Goal: Information Seeking & Learning: Check status

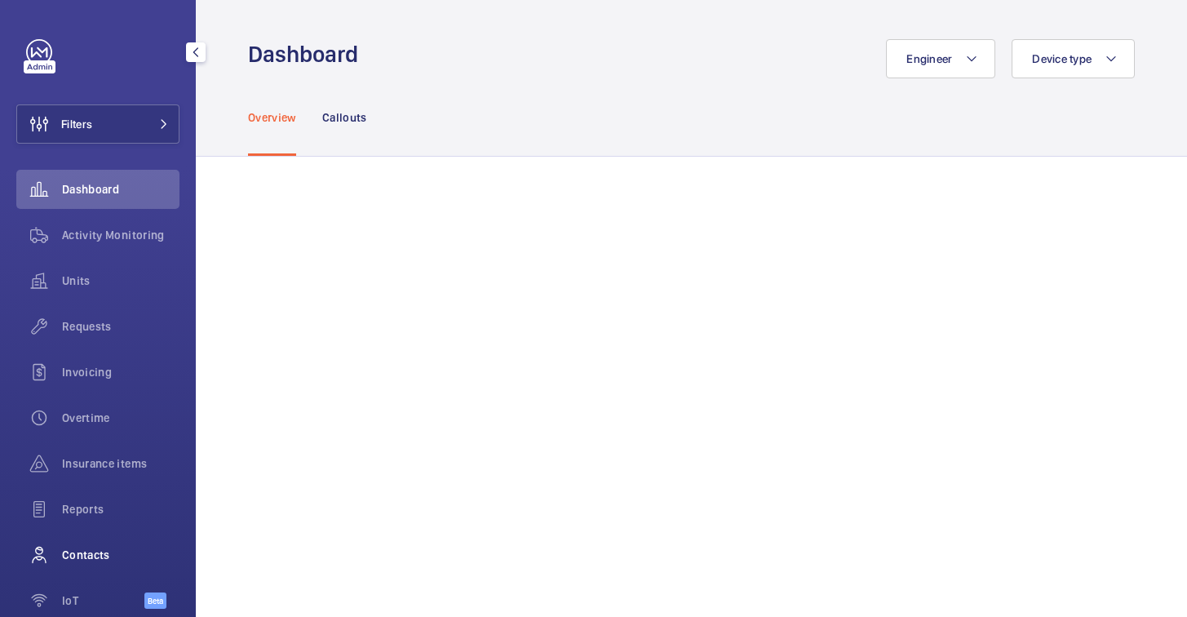
click at [83, 557] on span "Contacts" at bounding box center [120, 554] width 117 height 16
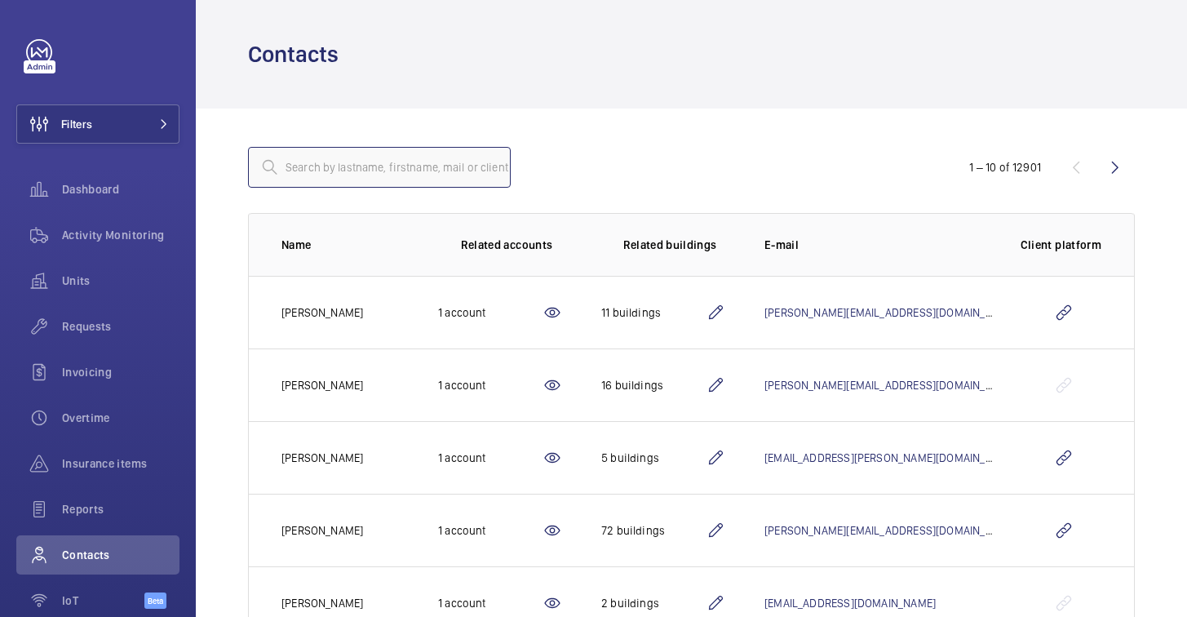
click at [419, 172] on input "text" at bounding box center [379, 167] width 263 height 41
type input "c"
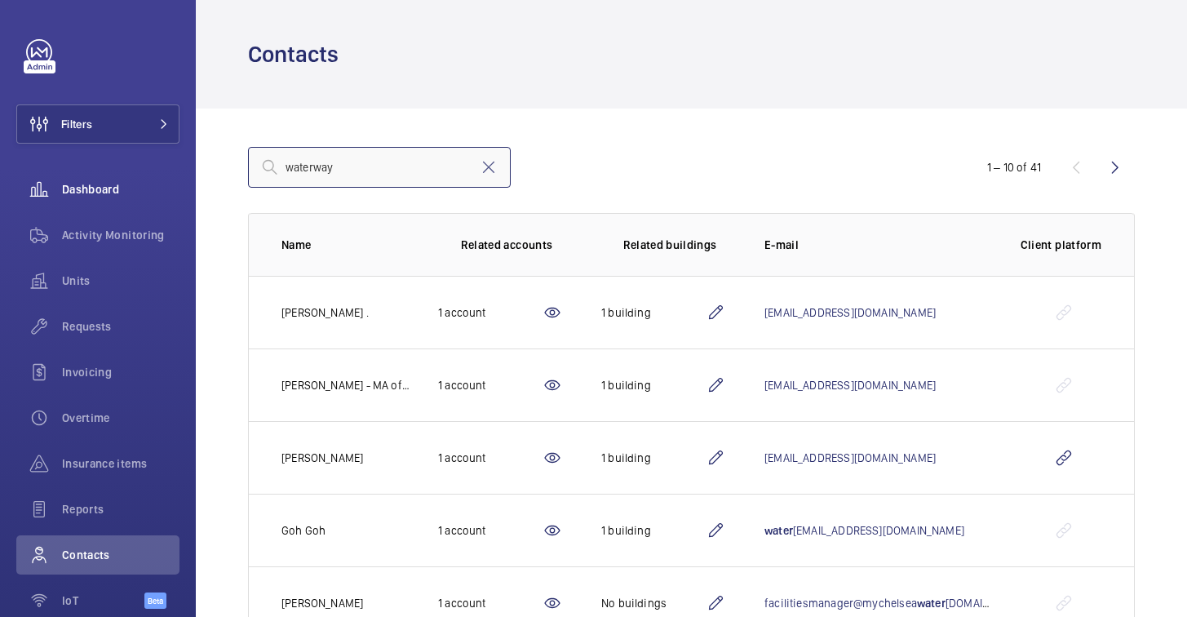
drag, startPoint x: 367, startPoint y: 173, endPoint x: 170, endPoint y: 172, distance: 197.4
click at [170, 172] on mat-sidenav-content "Filters Dashboard Activity Monitoring Units Requests Invoicing Overtime Insuran…" at bounding box center [593, 308] width 1187 height 617
click at [799, 116] on div "fraser 1 – 10 of 41 Name Related accounts Related buildings E-mail Client platf…" at bounding box center [691, 574] width 991 height 933
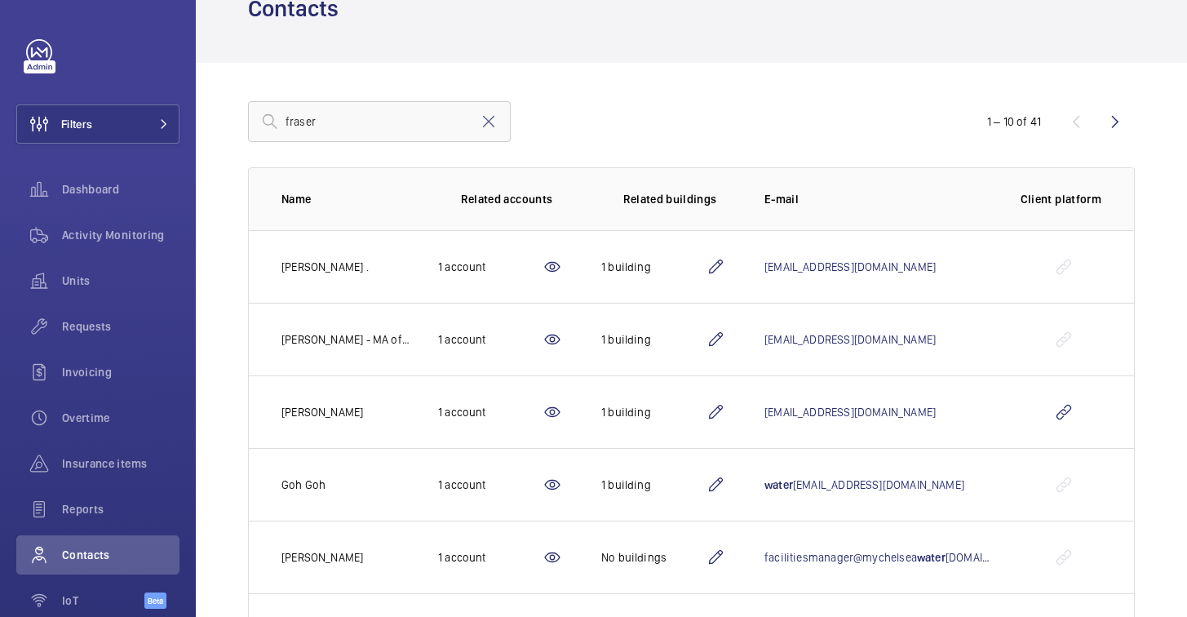
scroll to position [9, 0]
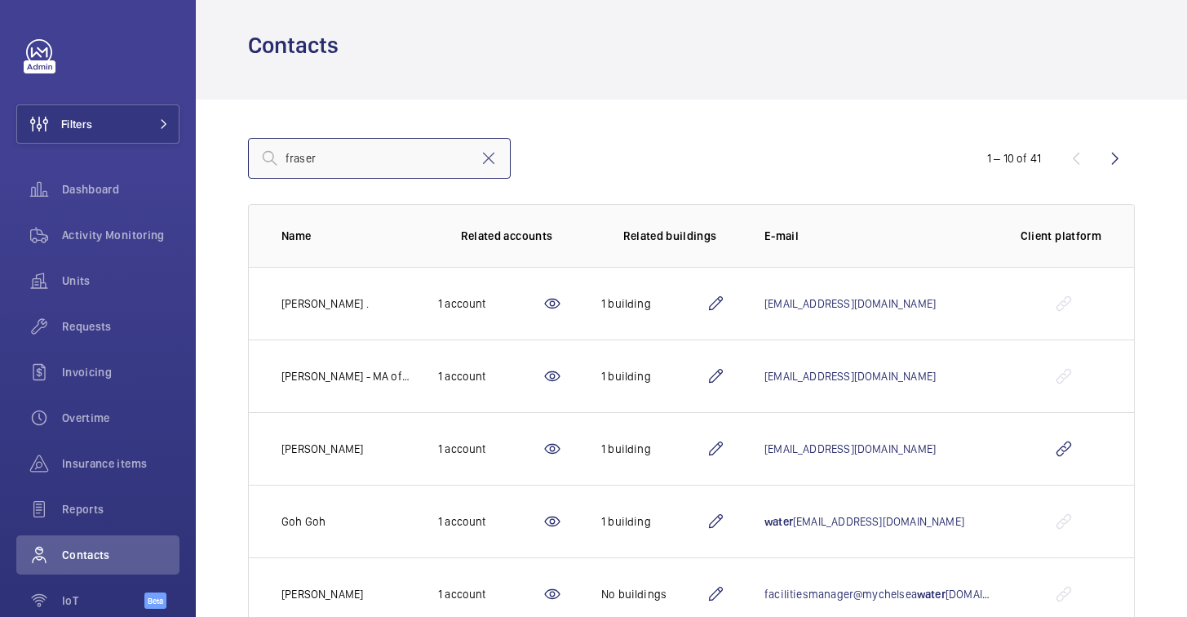
click at [386, 174] on input "fraser" at bounding box center [379, 158] width 263 height 41
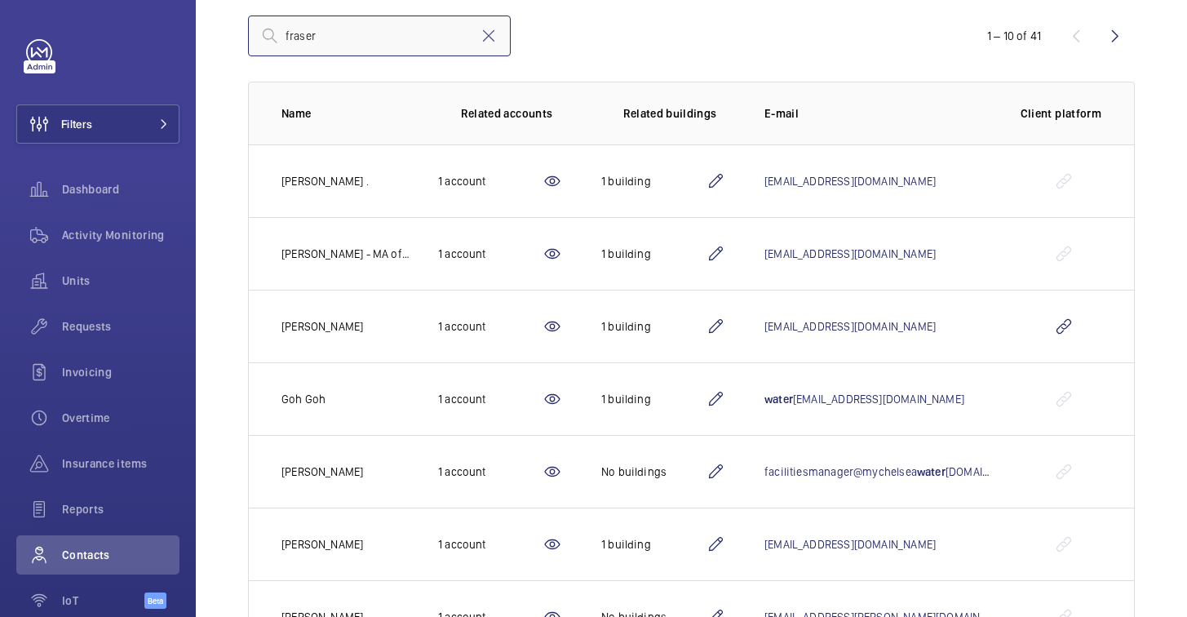
scroll to position [97, 0]
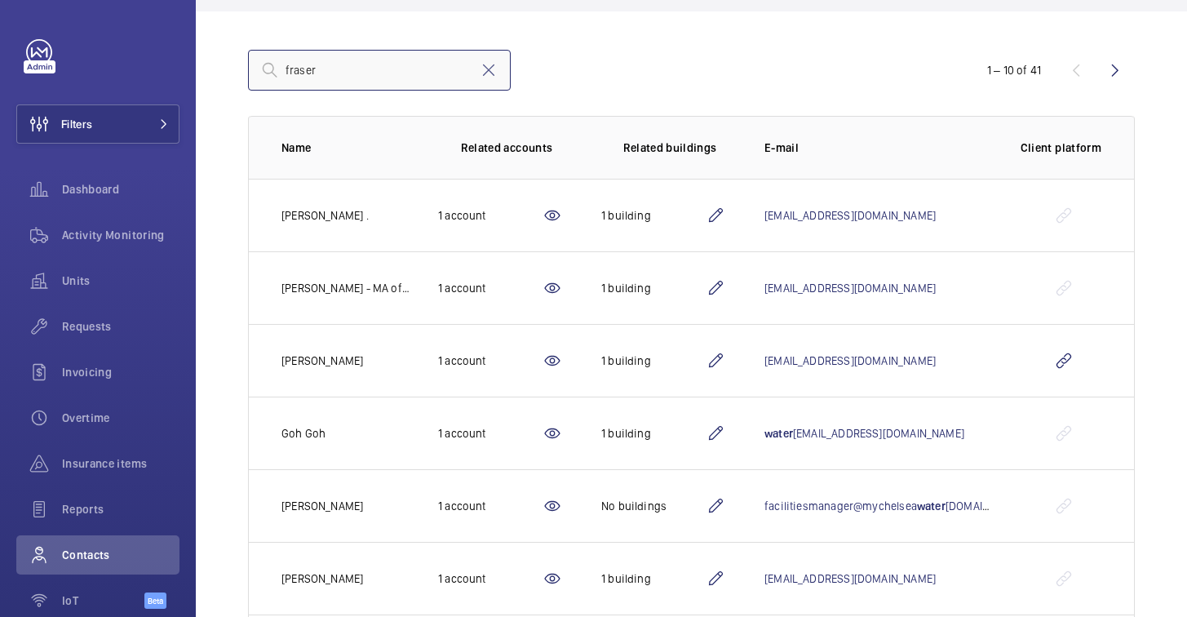
drag, startPoint x: 334, startPoint y: 70, endPoint x: 197, endPoint y: 70, distance: 137.0
click at [197, 70] on div "fraser 1 – 10 of 41 Name Related accounts Related buildings E-mail Client platf…" at bounding box center [691, 477] width 991 height 933
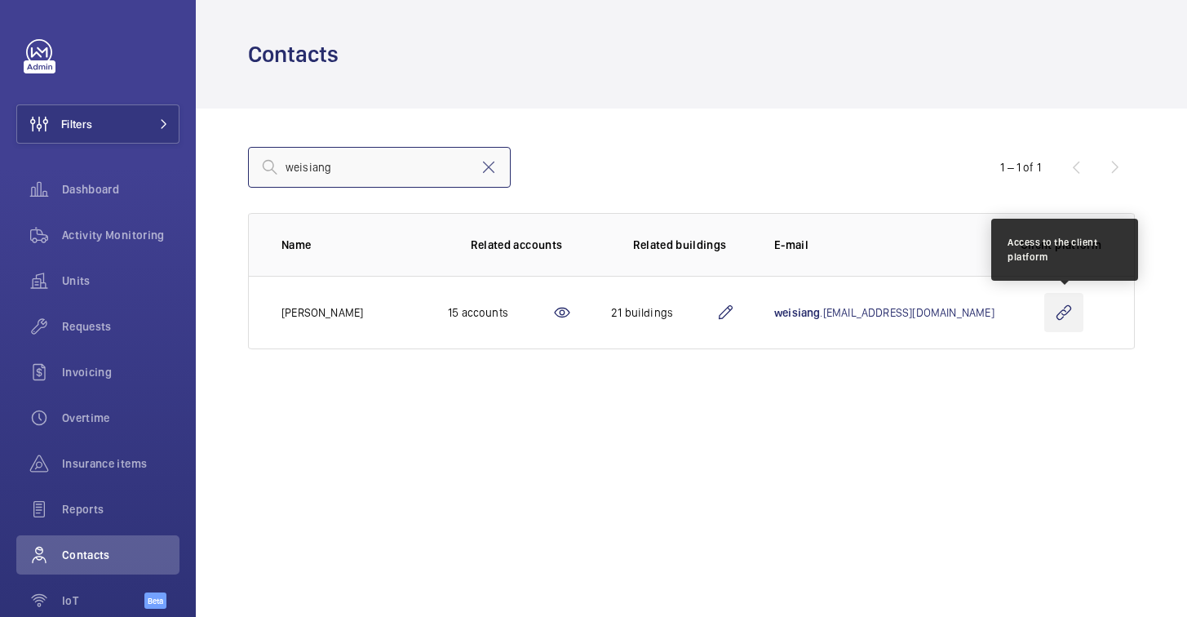
type input "weisiang"
click at [1063, 316] on wm-front-icon-button at bounding box center [1063, 312] width 39 height 39
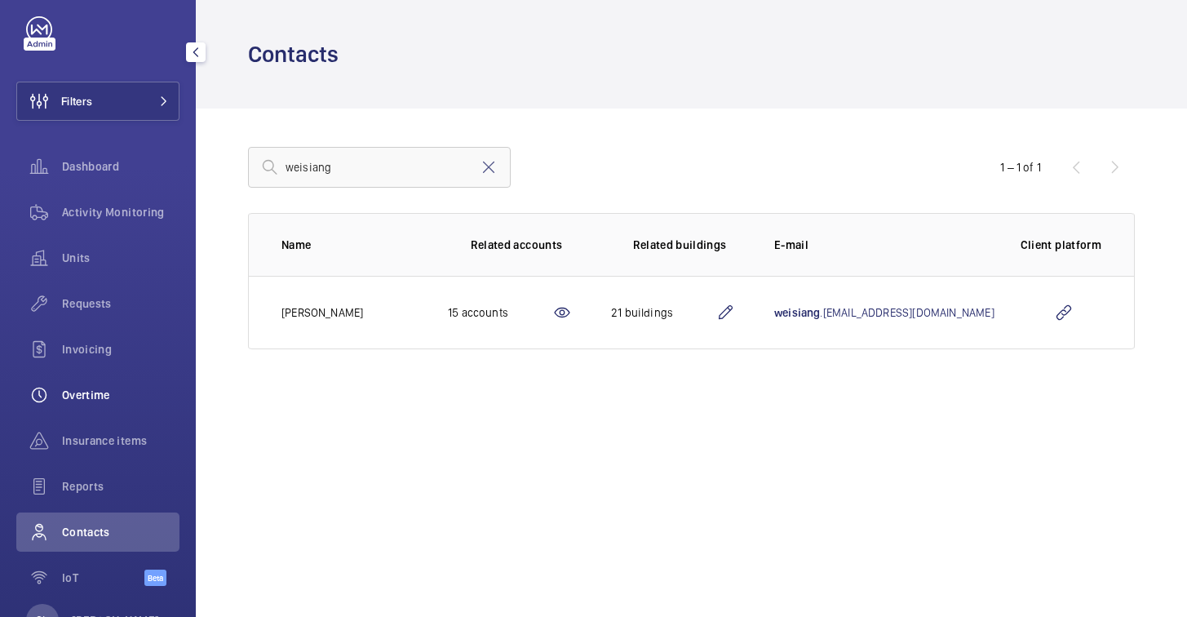
scroll to position [42, 0]
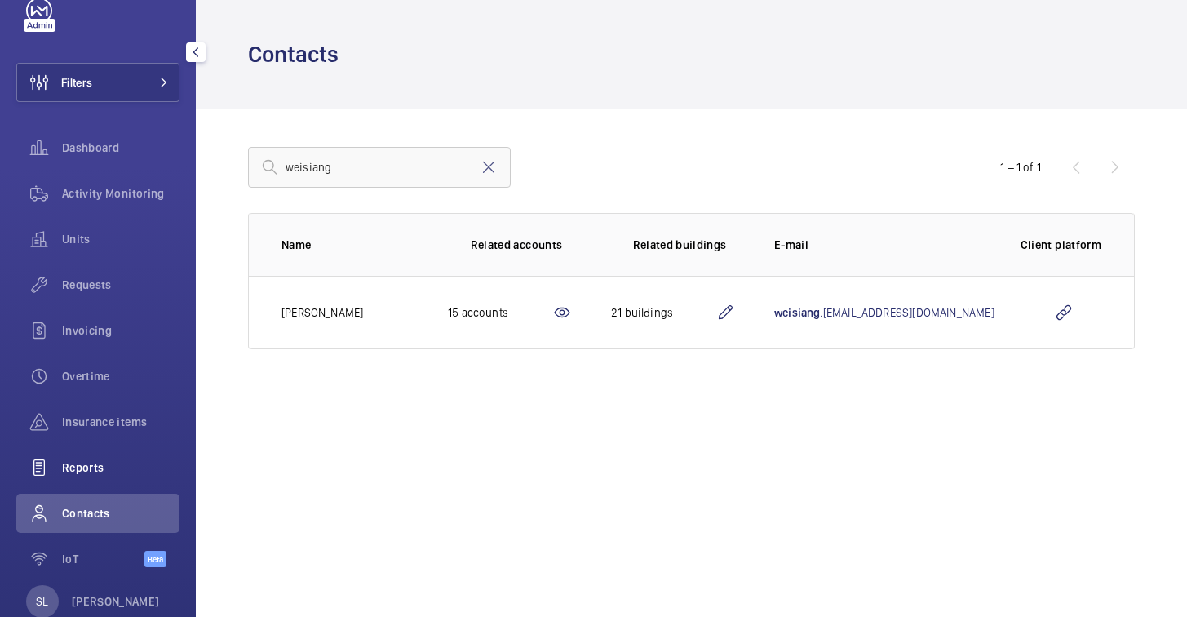
click at [69, 460] on span "Reports" at bounding box center [120, 467] width 117 height 16
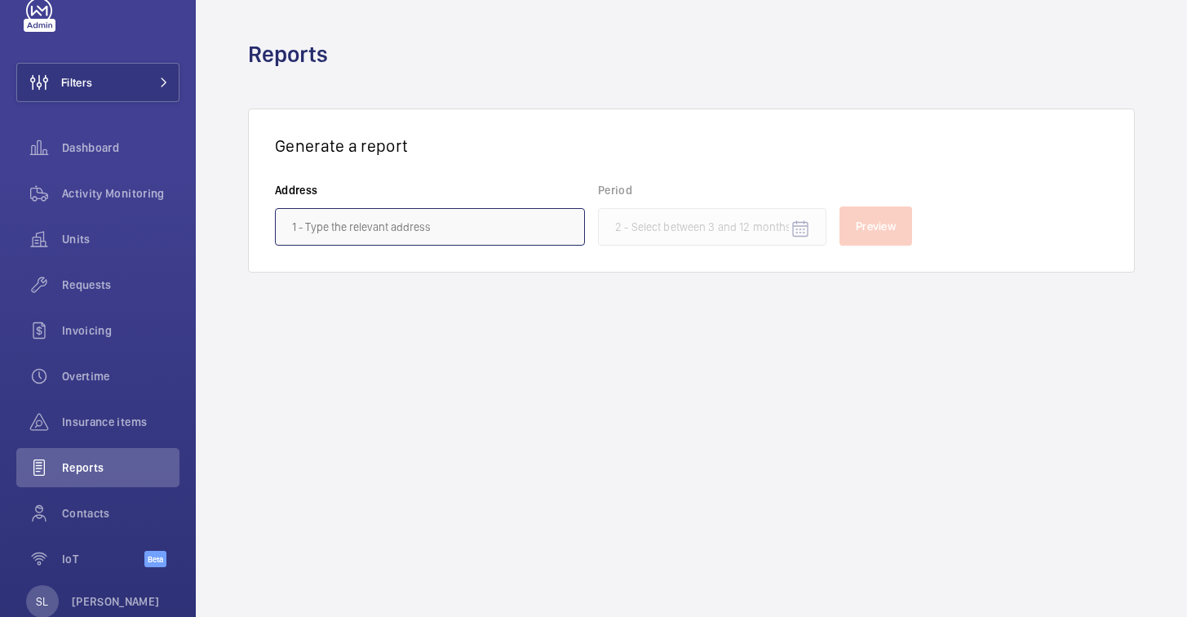
click at [462, 237] on input "text" at bounding box center [430, 227] width 310 height 38
type input "f"
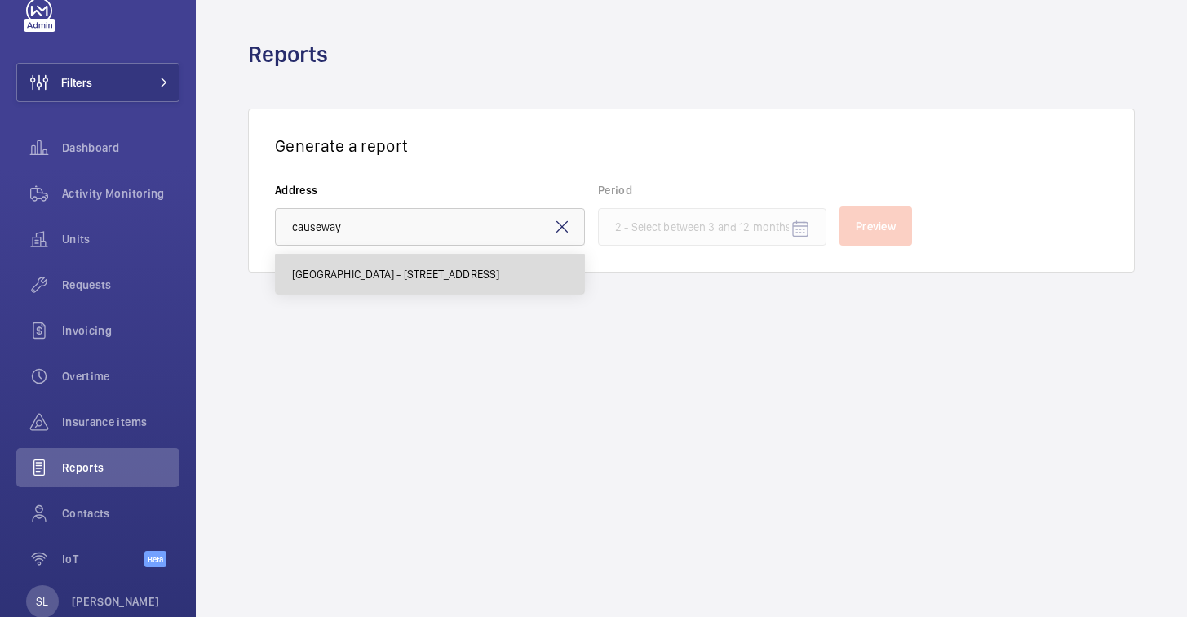
click at [467, 272] on span "Causeway Point - 1 Woodlands Square, SINGAPORE 738099" at bounding box center [396, 274] width 208 height 16
type input "Causeway Point - 1 Woodlands Square, SINGAPORE 738099"
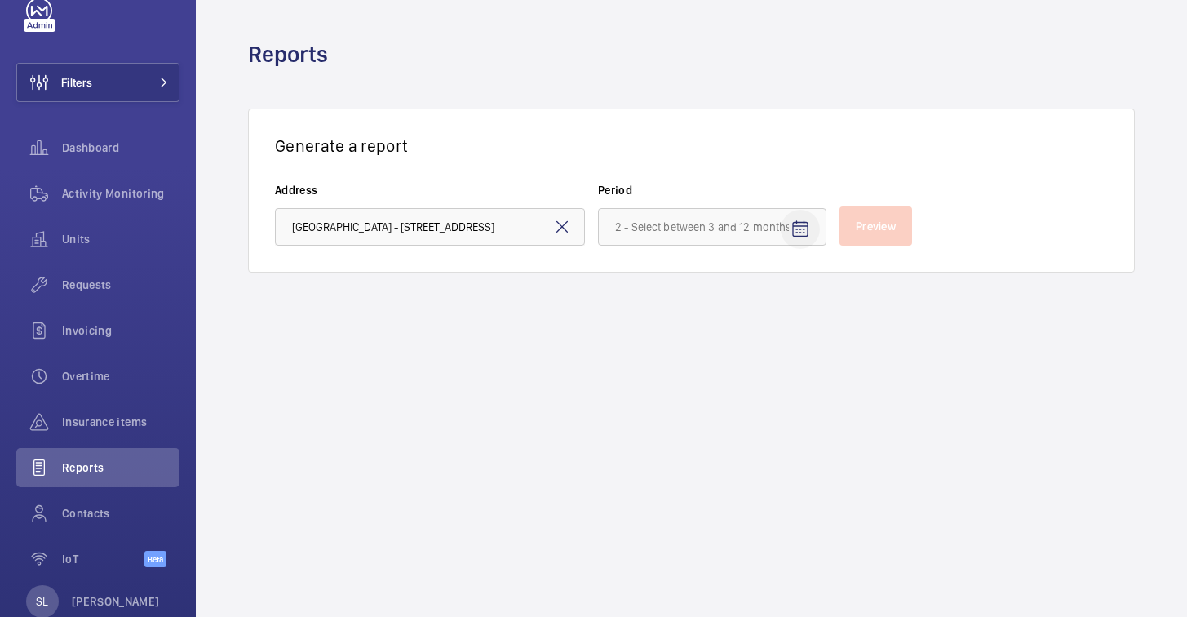
click at [810, 229] on span "Open calendar" at bounding box center [799, 229] width 39 height 39
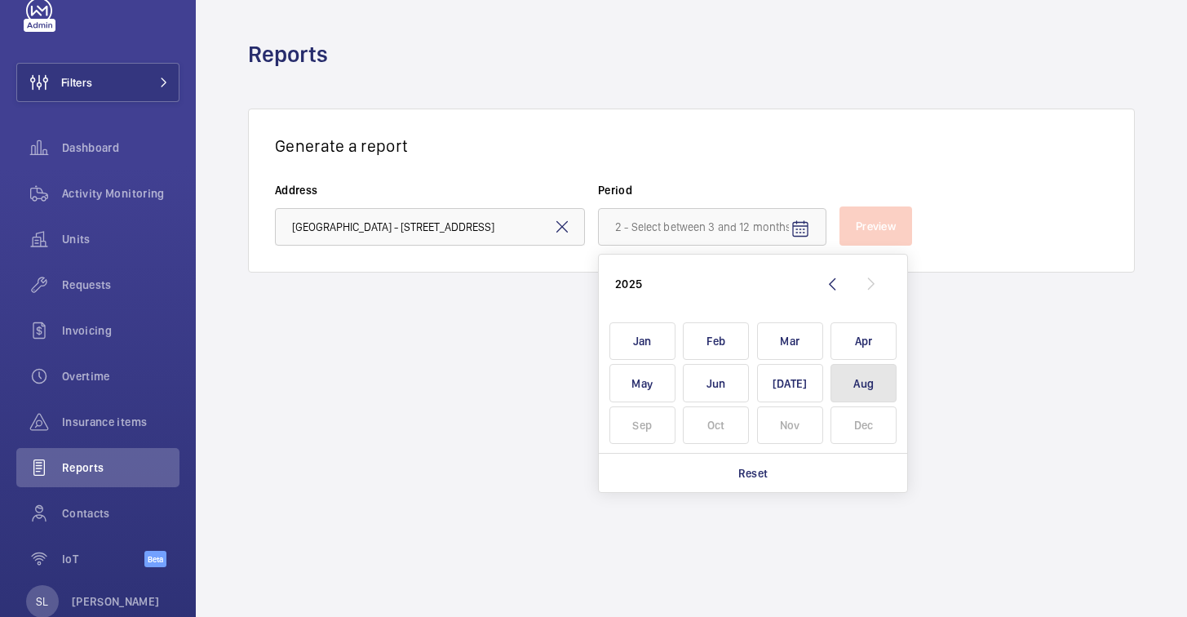
click at [855, 387] on span "Aug" at bounding box center [863, 383] width 66 height 38
click at [862, 385] on span "Aug" at bounding box center [863, 383] width 66 height 38
click at [862, 360] on span "Apr" at bounding box center [863, 341] width 66 height 38
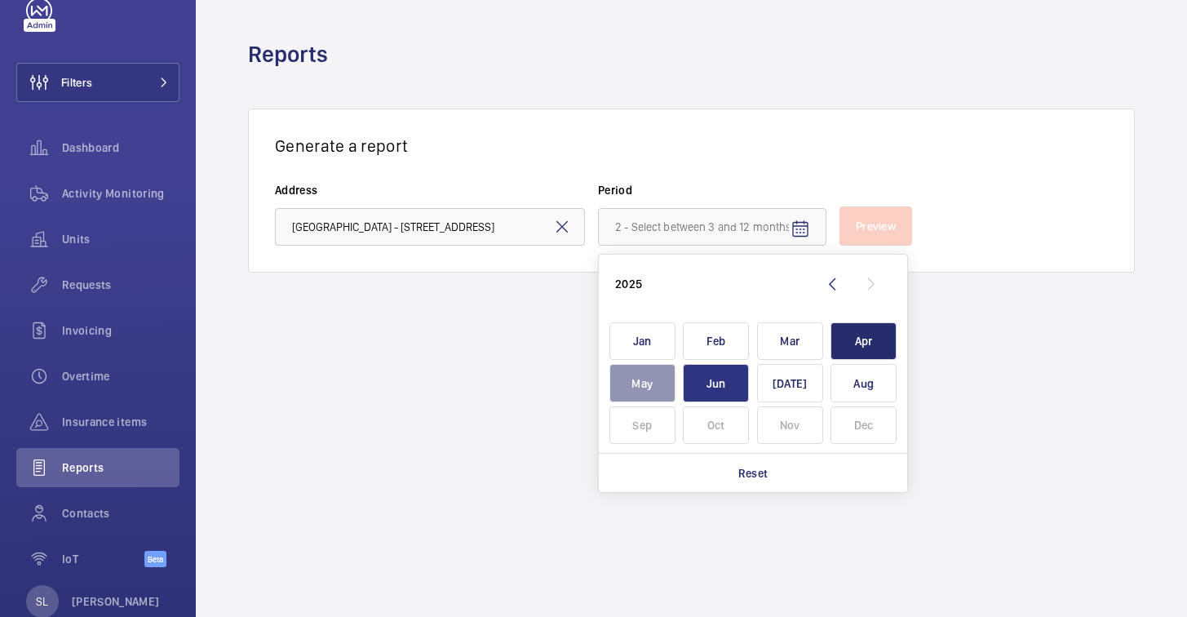
click at [711, 384] on span "Jun" at bounding box center [716, 383] width 66 height 38
type input "April 2025 - June 2025"
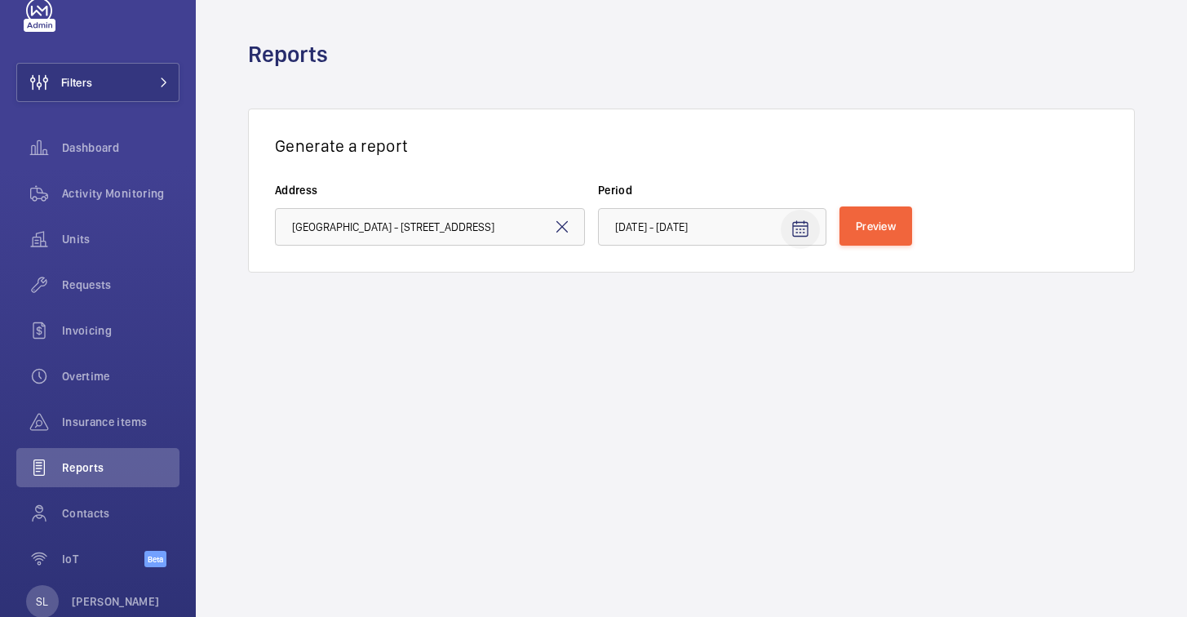
click at [806, 222] on mat-icon "Open calendar" at bounding box center [800, 229] width 20 height 20
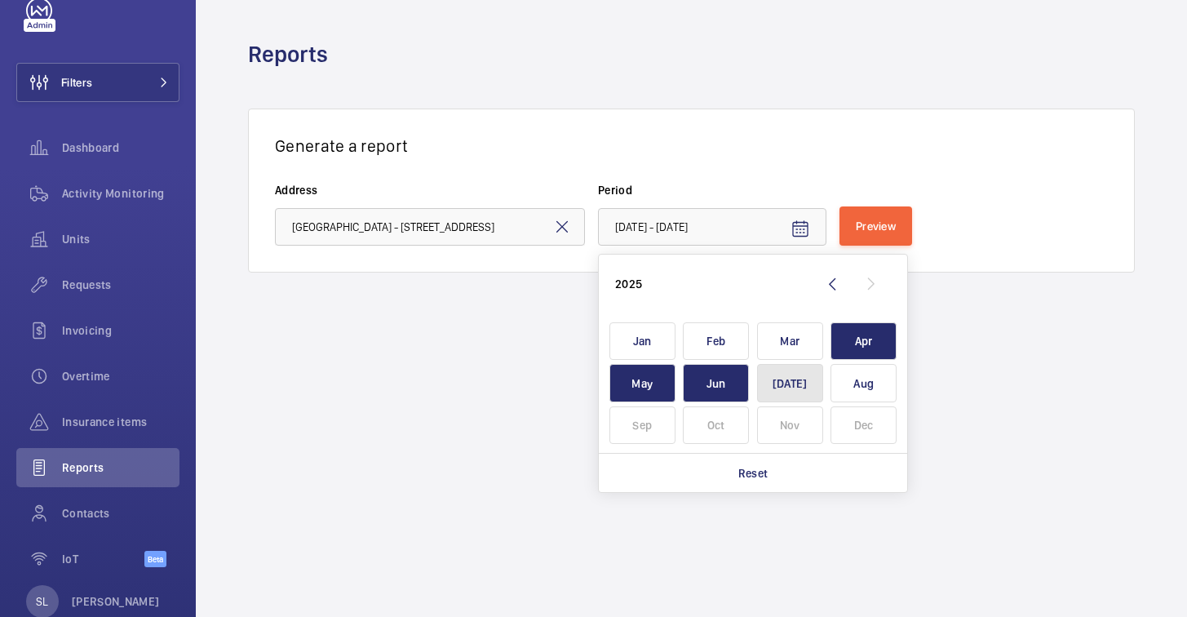
click at [780, 393] on span "Jul" at bounding box center [790, 383] width 66 height 38
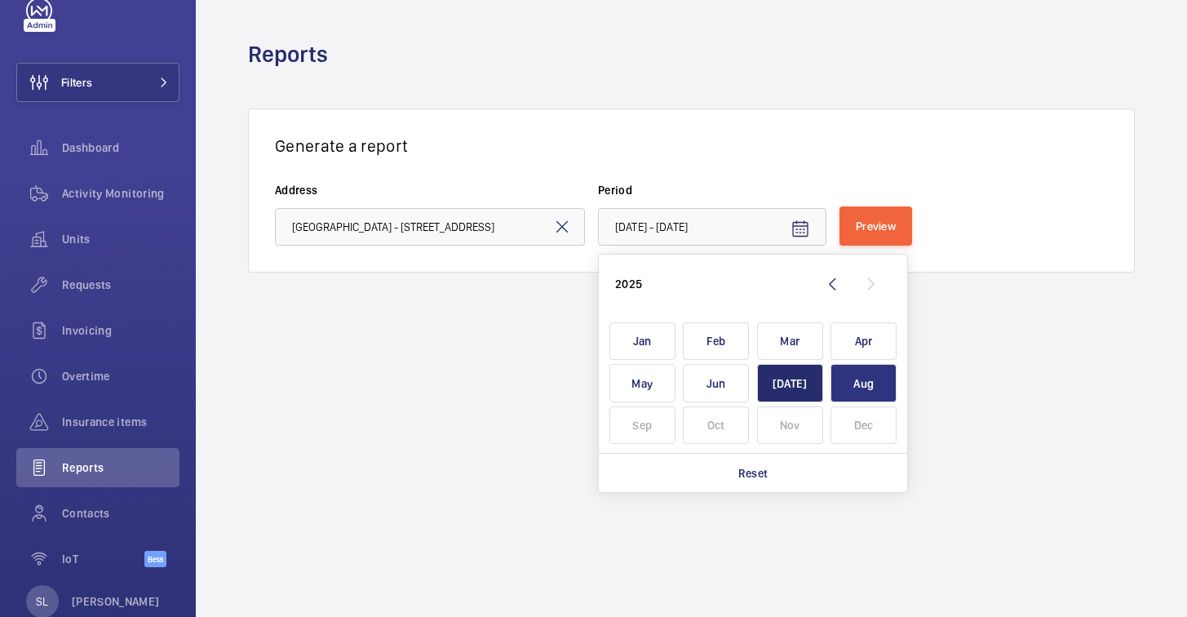
click at [853, 390] on span "Aug" at bounding box center [863, 383] width 66 height 38
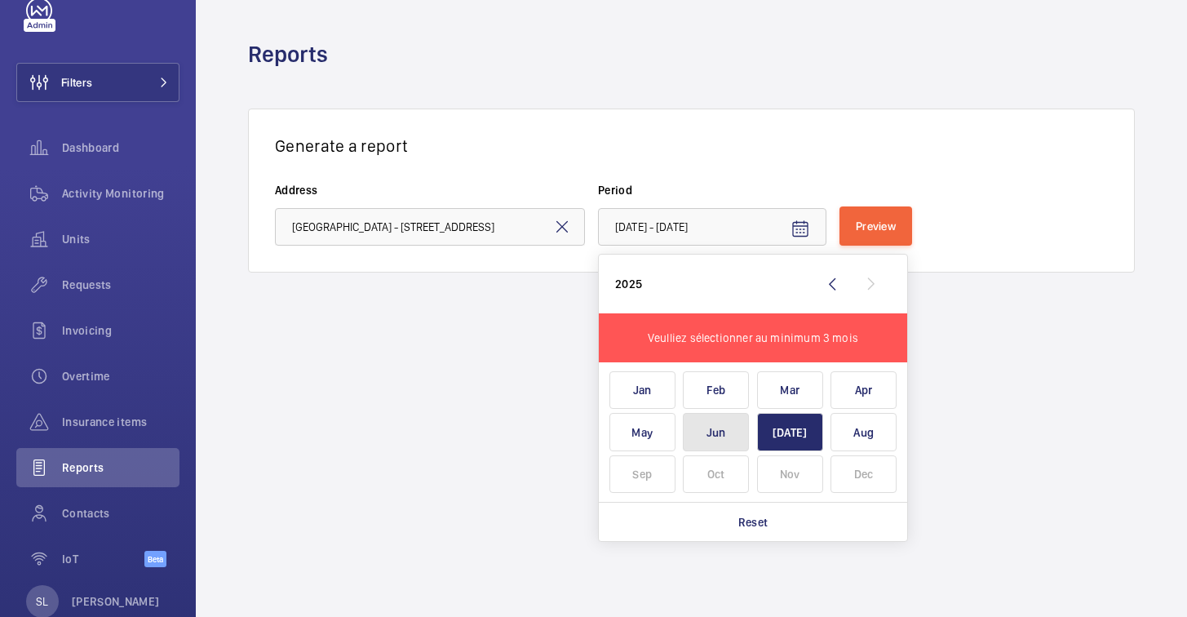
click at [719, 426] on span "Jun" at bounding box center [716, 432] width 66 height 38
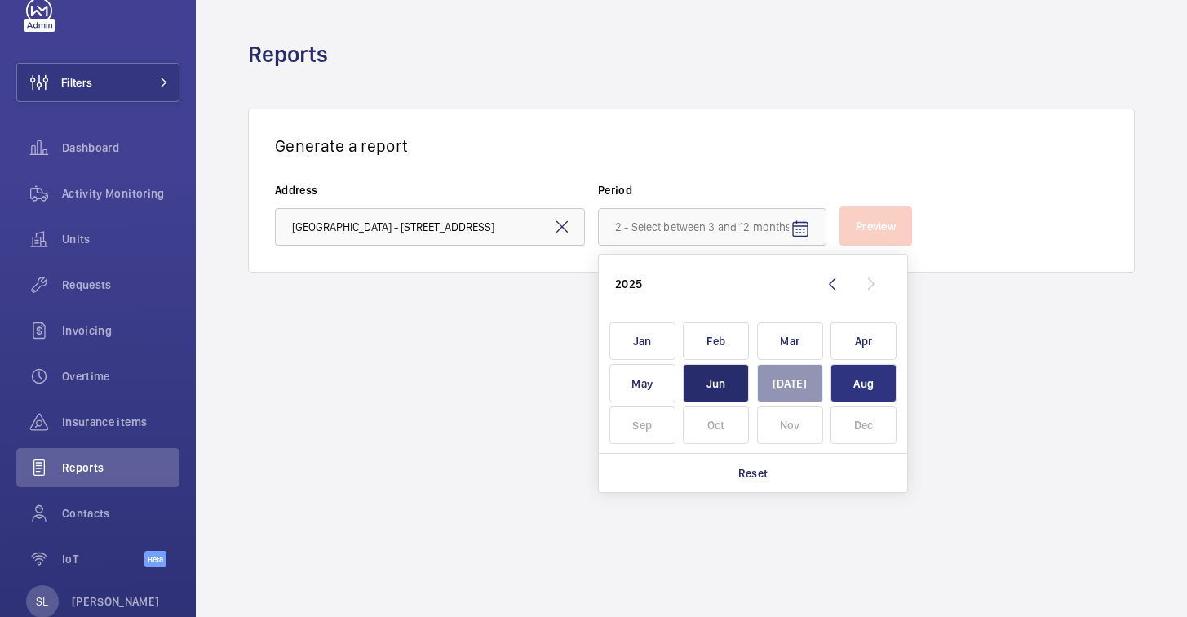
click at [862, 386] on span "Aug" at bounding box center [863, 383] width 66 height 38
type input "June 2025 - August 2025"
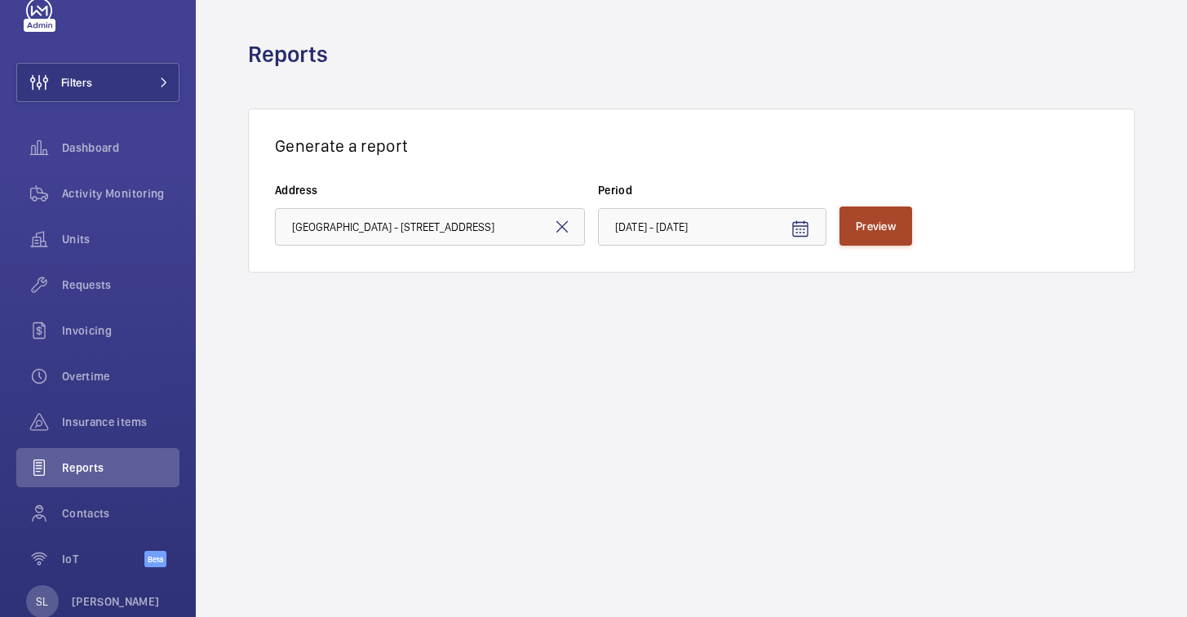
click at [887, 226] on span "Preview" at bounding box center [876, 225] width 40 height 13
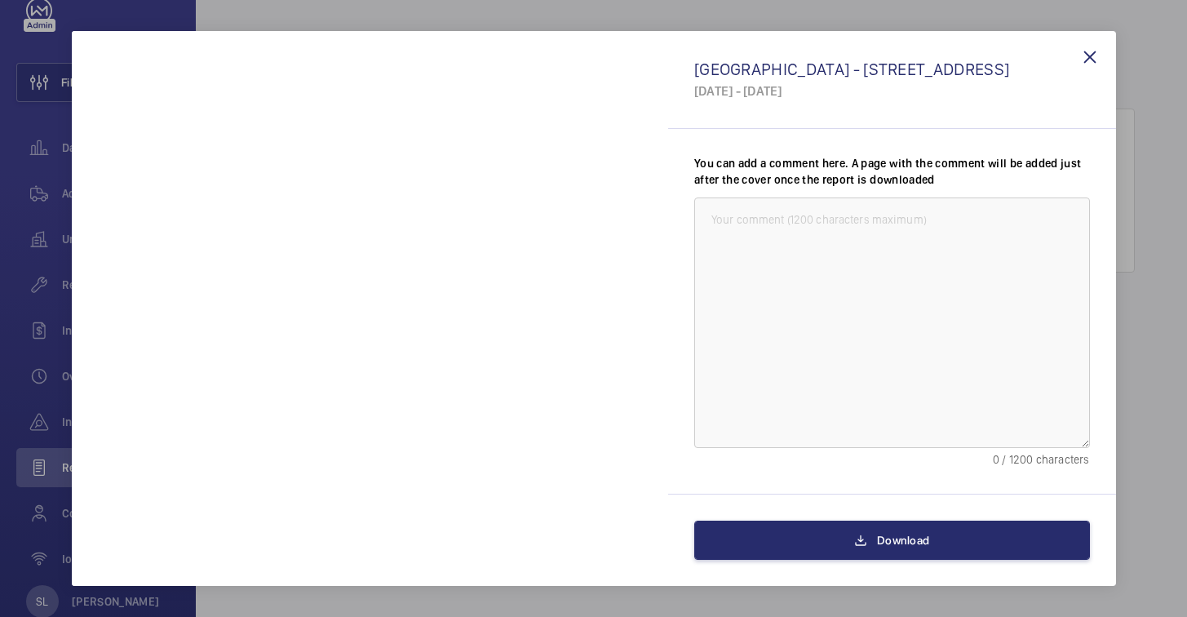
click at [372, 9] on div at bounding box center [593, 308] width 1187 height 617
click at [1094, 58] on wm-front-icon-button at bounding box center [1089, 57] width 39 height 39
